Goal: Check status

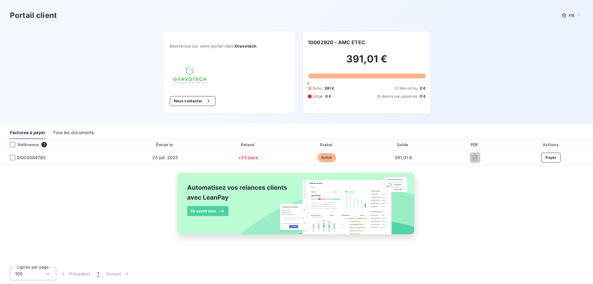
click at [491, 226] on div "Référence 1 Émise le Retard Statut Solde PDF Actions SI000084780 [DATE] +25 jou…" at bounding box center [296, 194] width 593 height 110
click at [326, 59] on h2 "391,01 €" at bounding box center [367, 62] width 118 height 19
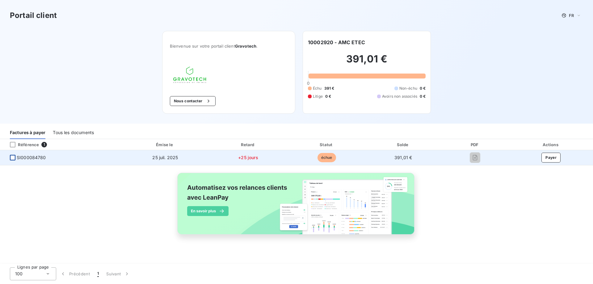
click at [14, 157] on div at bounding box center [13, 158] width 6 height 6
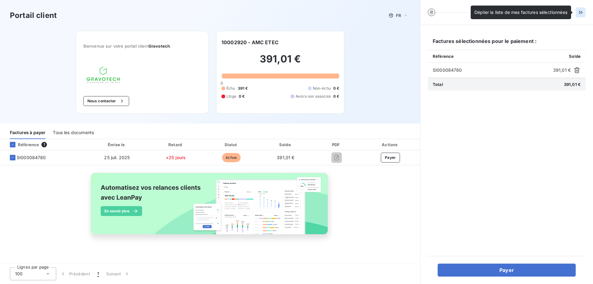
click at [580, 12] on icon "button" at bounding box center [580, 12] width 3 height 3
